Goal: Task Accomplishment & Management: Use online tool/utility

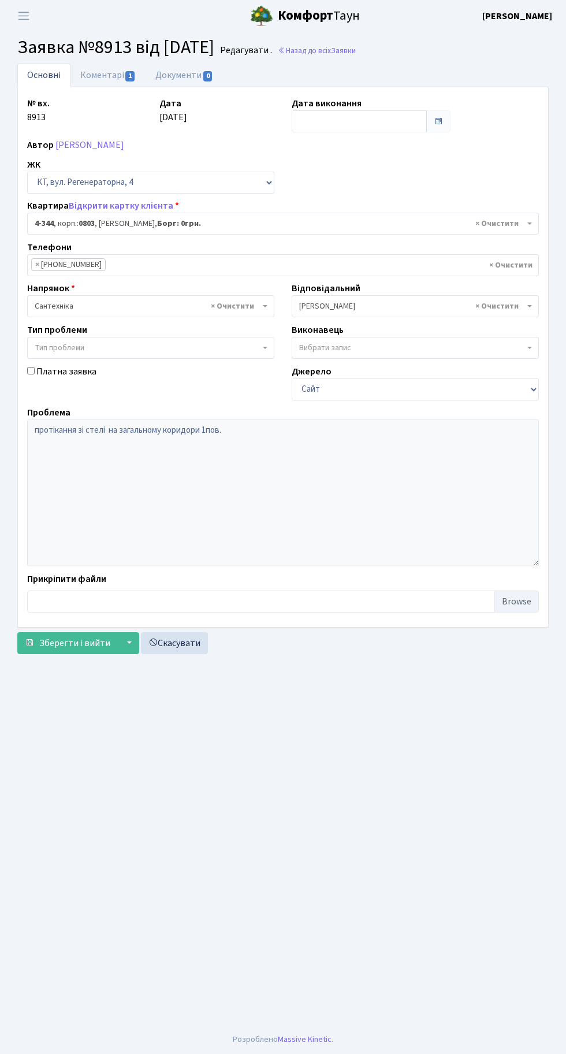
select select "1803"
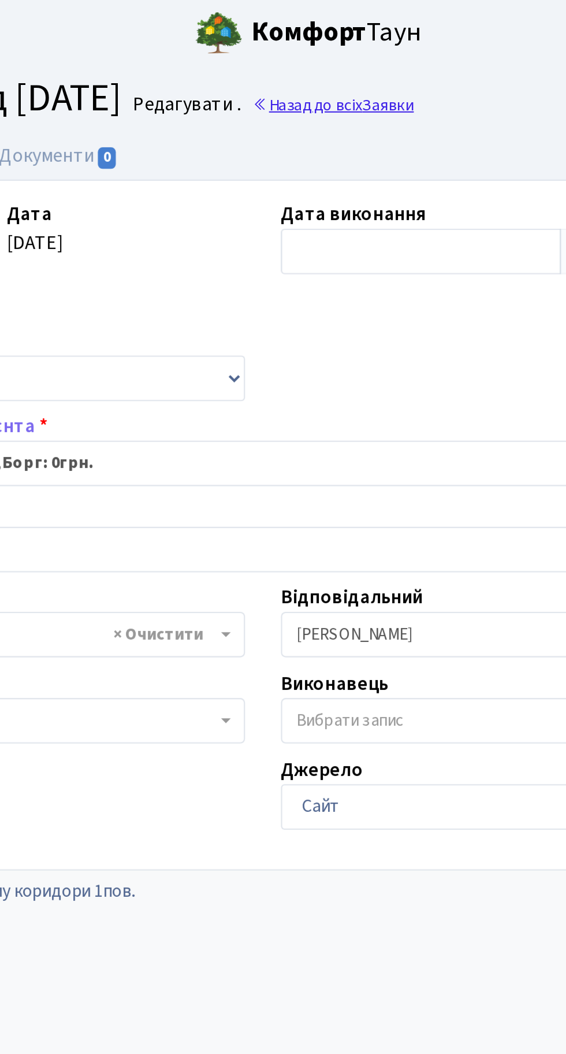
click at [350, 53] on link "Назад до всіх Заявки" at bounding box center [317, 50] width 78 height 11
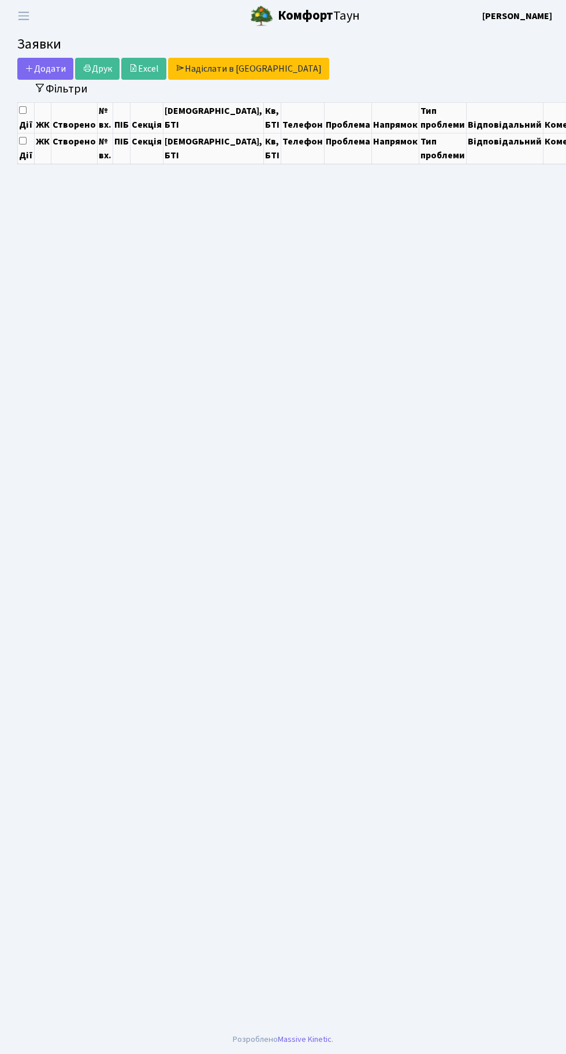
select select "25"
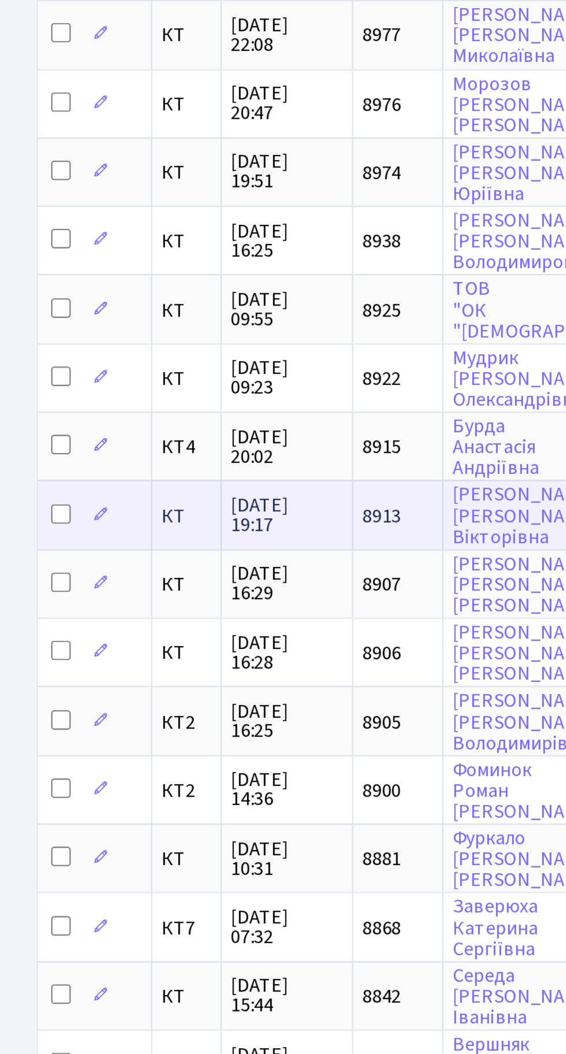
click at [25, 457] on input "checkbox" at bounding box center [28, 461] width 9 height 9
checkbox input "true"
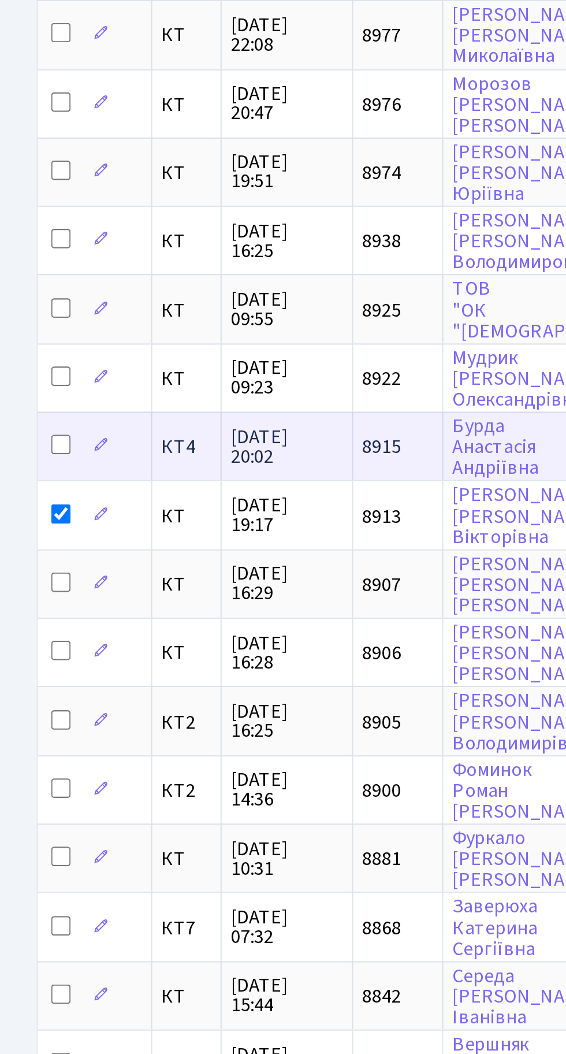
click at [24, 424] on input "checkbox" at bounding box center [28, 428] width 9 height 9
checkbox input "true"
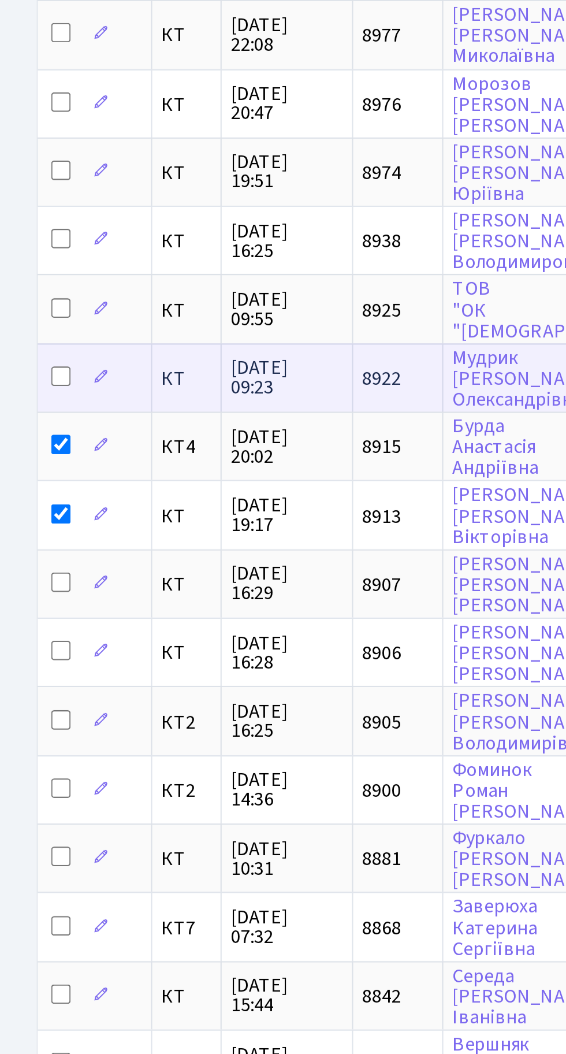
click at [27, 392] on input "checkbox" at bounding box center [28, 396] width 9 height 9
checkbox input "true"
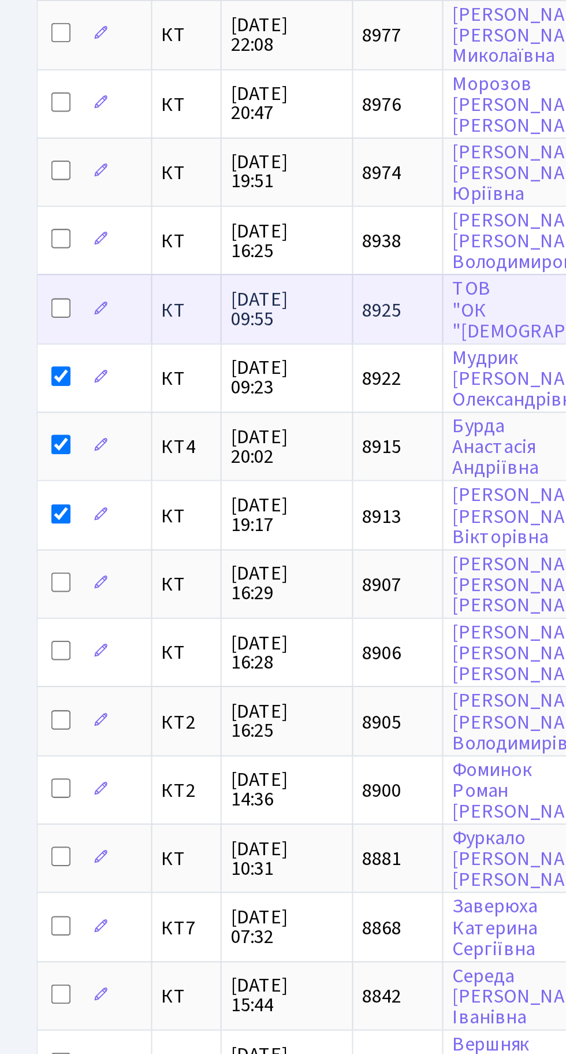
click at [20, 356] on td at bounding box center [45, 364] width 54 height 32
click at [28, 359] on input "checkbox" at bounding box center [28, 363] width 9 height 9
checkbox input "true"
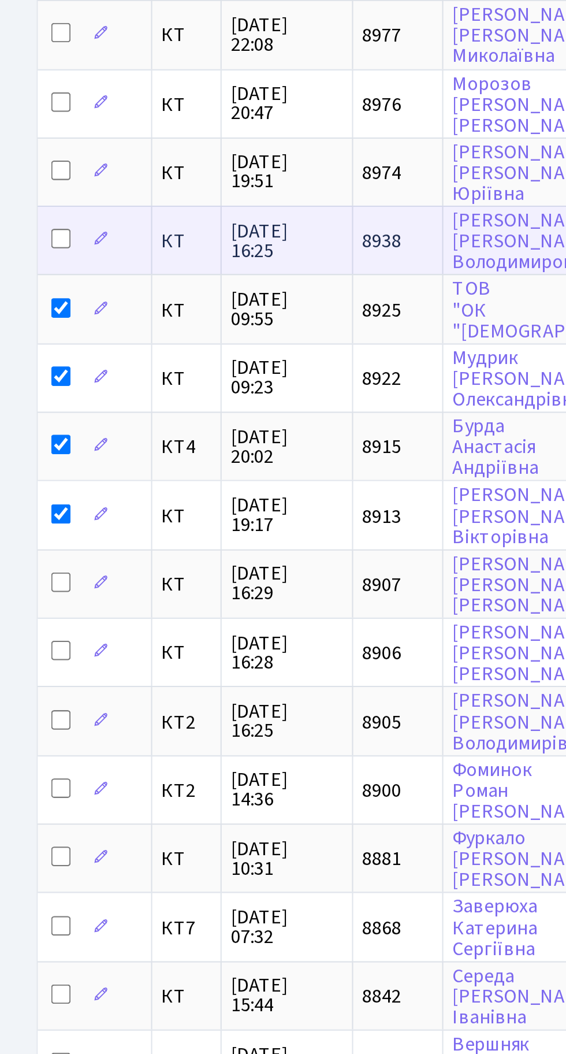
click at [25, 326] on input "checkbox" at bounding box center [28, 330] width 9 height 9
checkbox input "true"
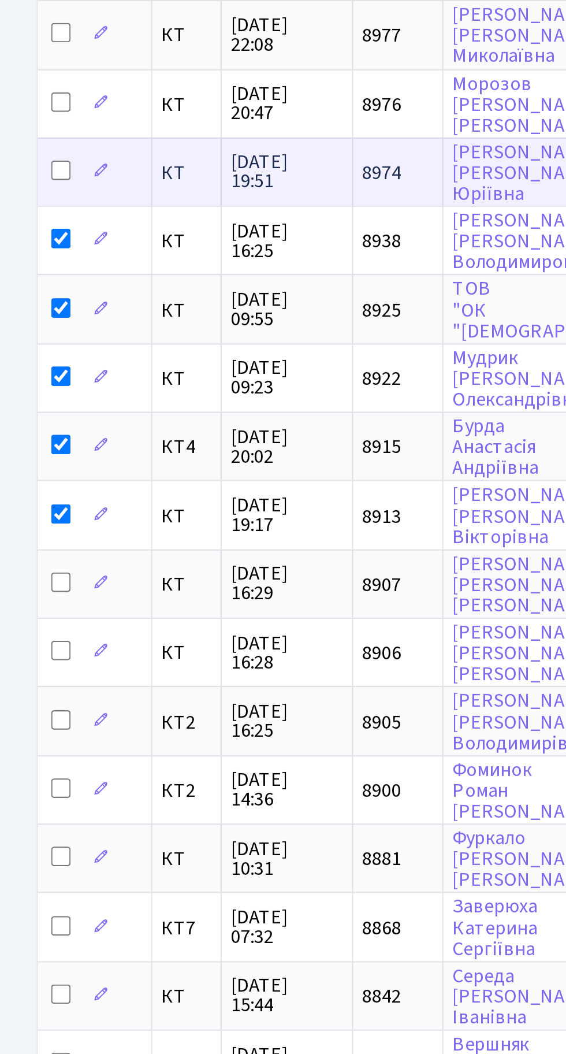
click at [29, 294] on input "checkbox" at bounding box center [28, 298] width 9 height 9
checkbox input "true"
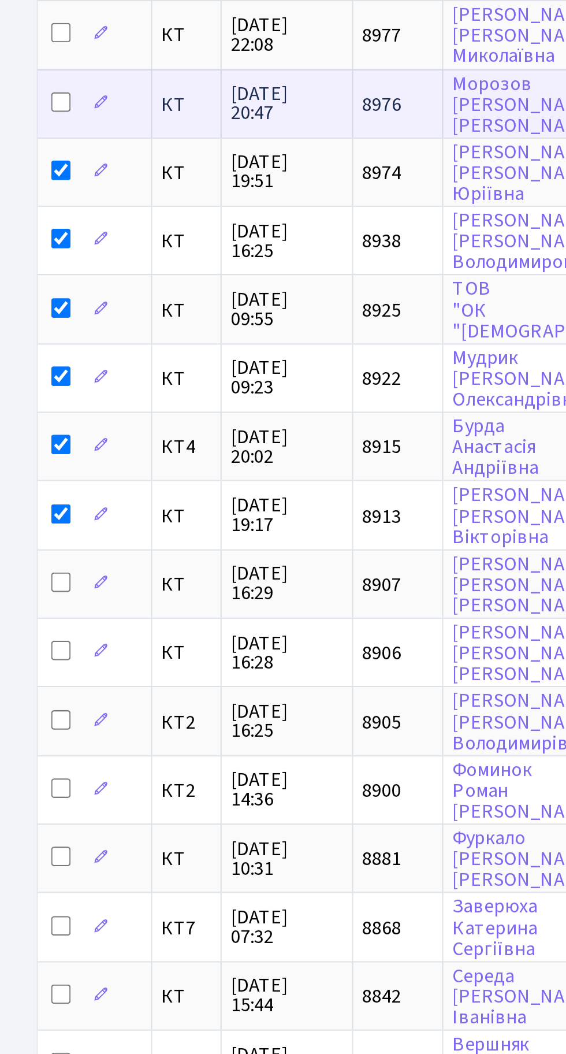
click at [28, 262] on input "checkbox" at bounding box center [28, 266] width 9 height 9
checkbox input "true"
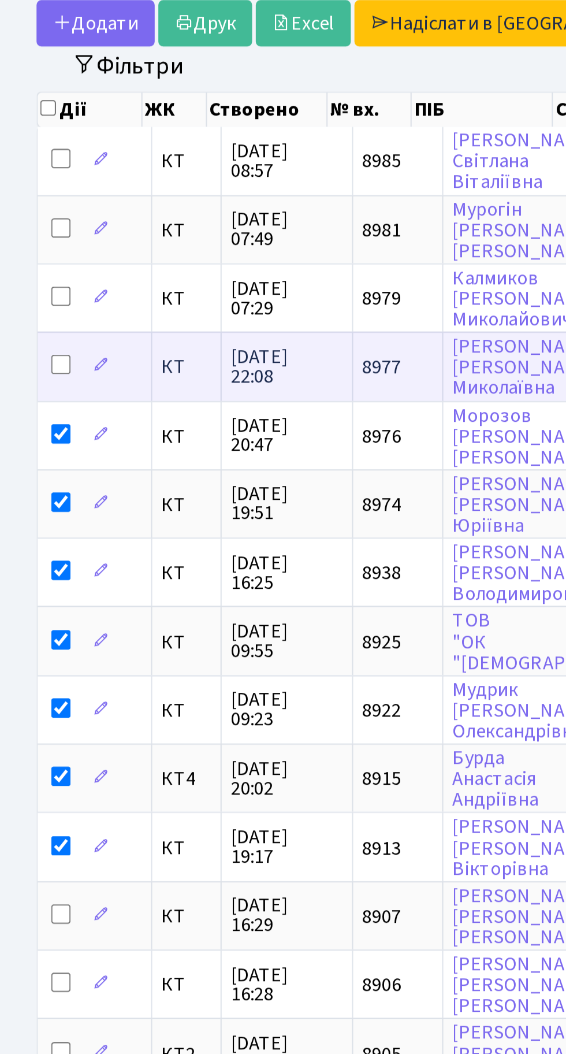
click at [25, 229] on input "checkbox" at bounding box center [28, 233] width 9 height 9
checkbox input "true"
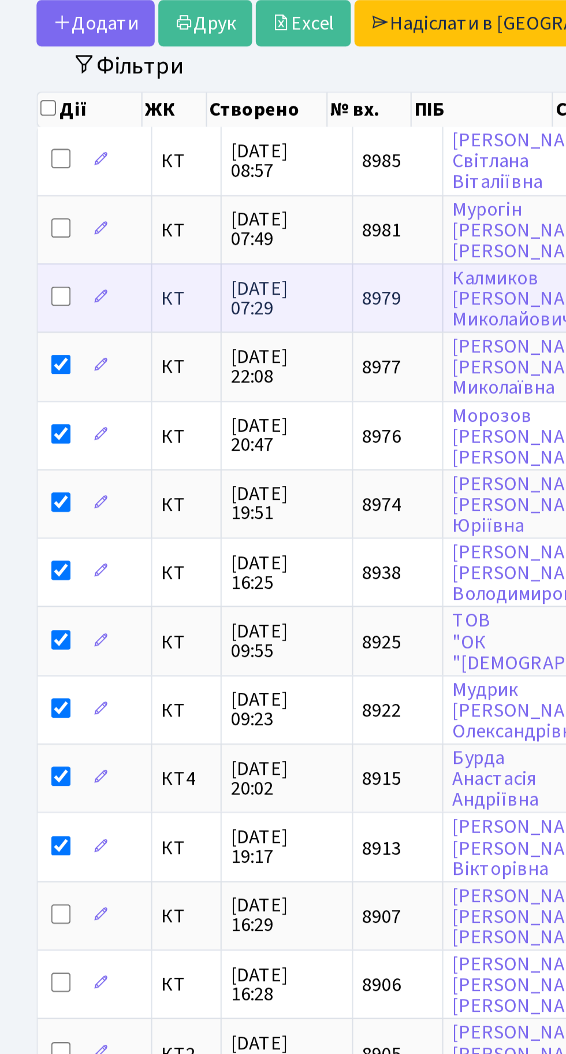
click at [25, 199] on input "checkbox" at bounding box center [28, 200] width 9 height 9
checkbox input "true"
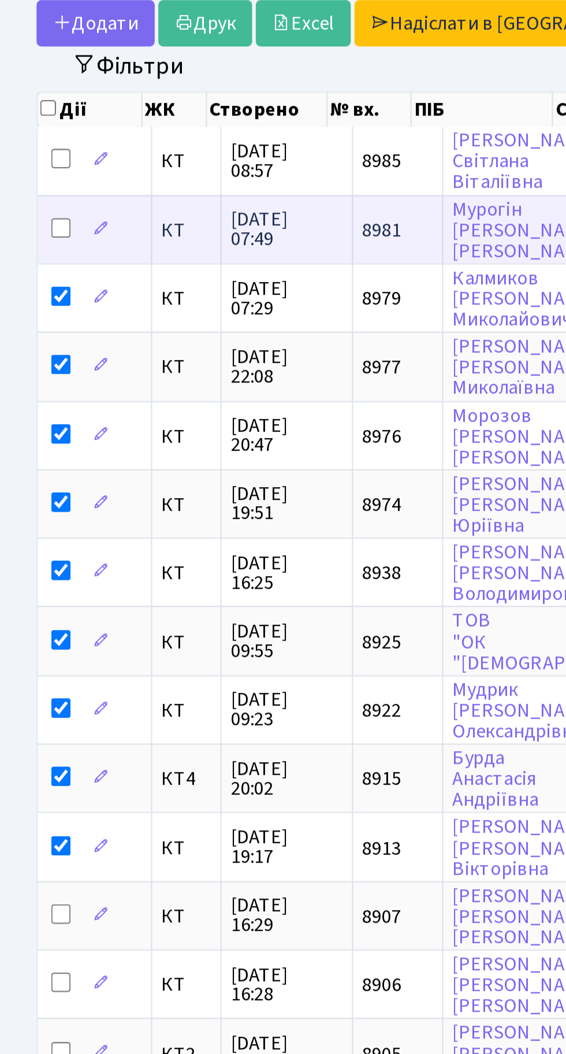
click at [29, 166] on input "checkbox" at bounding box center [28, 168] width 9 height 9
checkbox input "true"
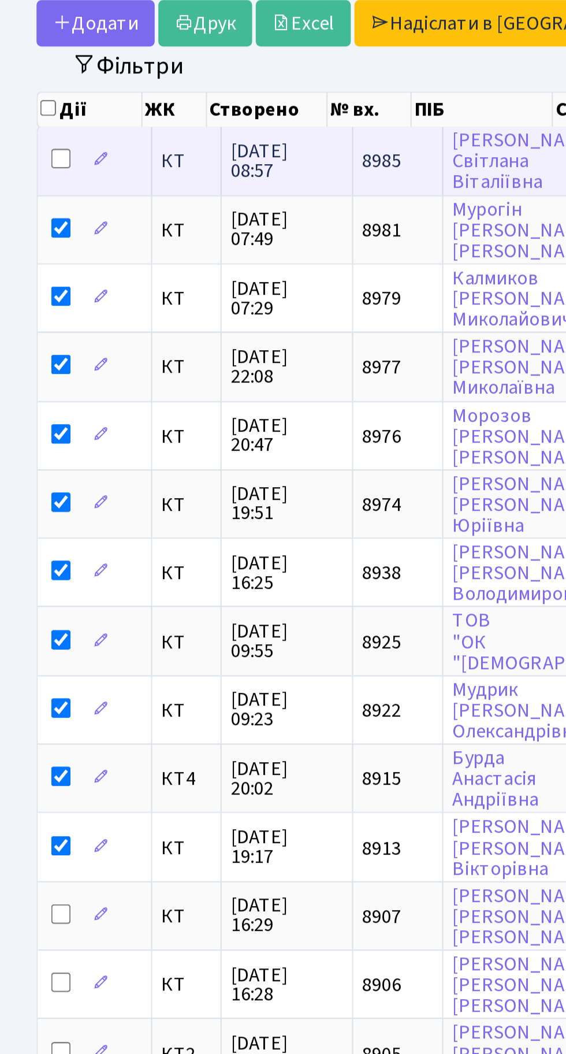
click at [25, 133] on input "checkbox" at bounding box center [28, 135] width 9 height 9
checkbox input "true"
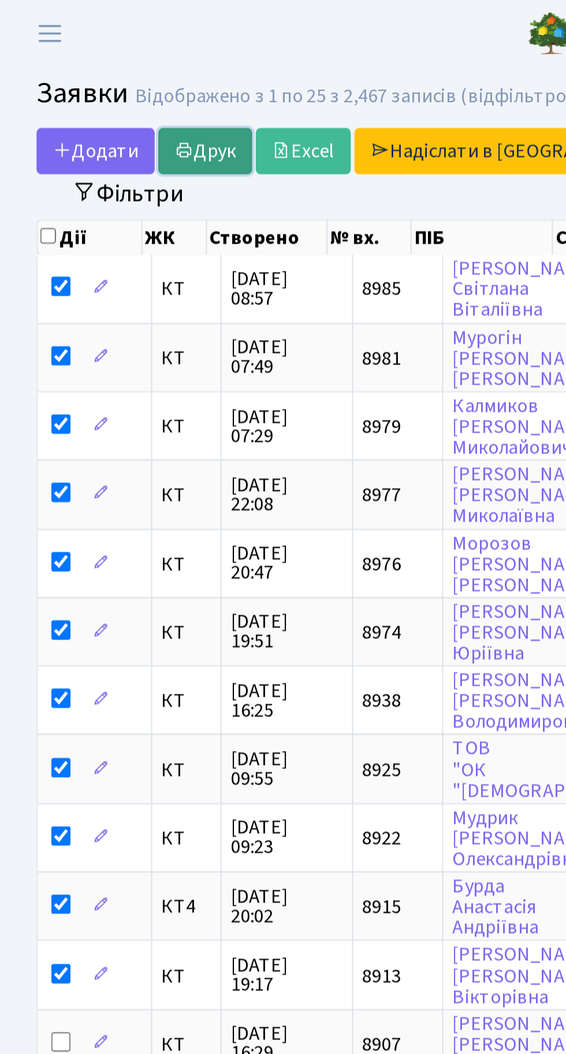
click at [98, 70] on link "Друк" at bounding box center [97, 72] width 44 height 22
